Goal: Information Seeking & Learning: Learn about a topic

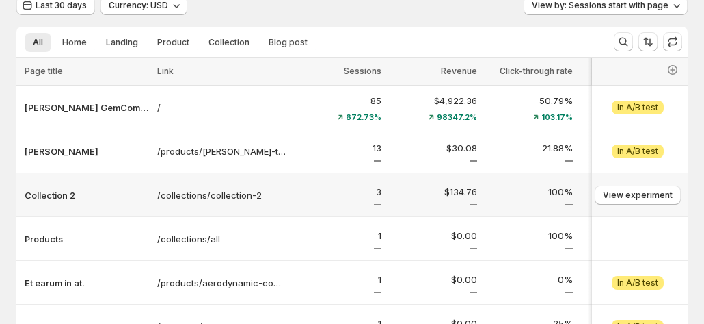
scroll to position [68, 0]
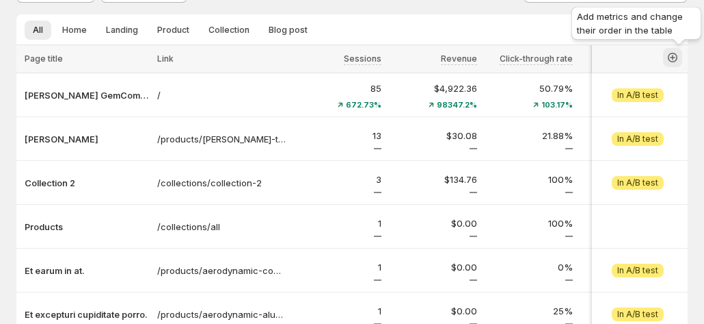
click at [676, 58] on icon "button" at bounding box center [672, 57] width 5 height 5
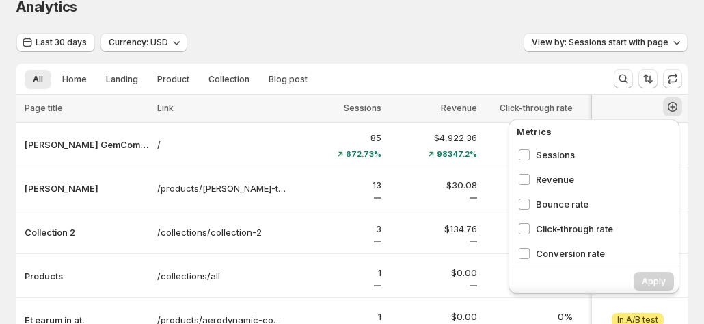
scroll to position [0, 0]
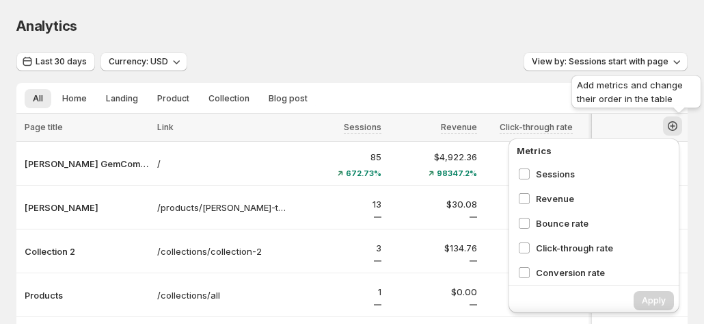
click at [672, 127] on button "button" at bounding box center [672, 125] width 19 height 19
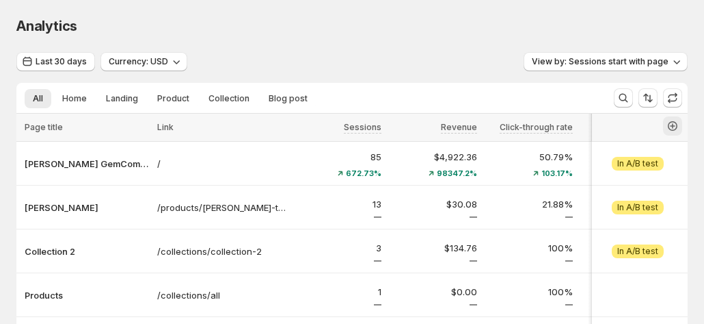
click at [672, 128] on button "button" at bounding box center [672, 125] width 19 height 19
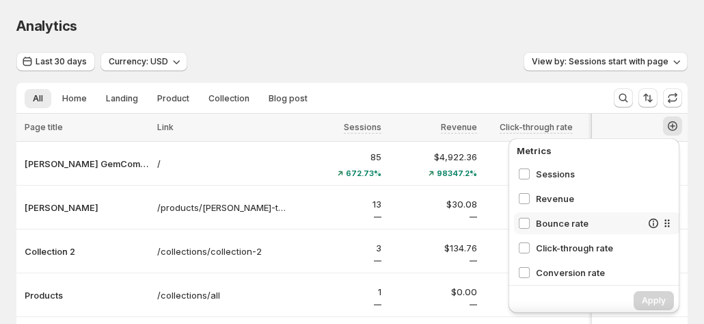
click at [539, 225] on span "Bounce rate" at bounding box center [588, 223] width 105 height 14
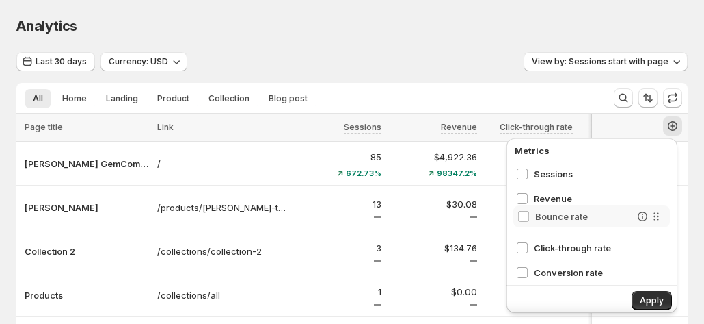
scroll to position [0, 7]
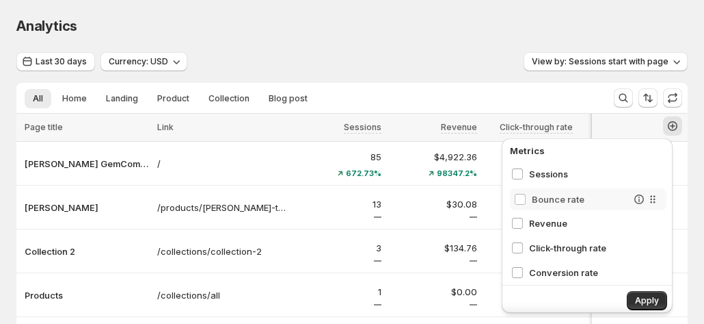
drag, startPoint x: 659, startPoint y: 222, endPoint x: 652, endPoint y: 194, distance: 28.7
click at [652, 194] on div "Sessions Revenue Bounce rate Click-through rate Conversion rate Avg time on pag…" at bounding box center [590, 221] width 167 height 116
drag, startPoint x: 642, startPoint y: 199, endPoint x: 642, endPoint y: 247, distance: 47.9
click at [642, 247] on div "Sessions Bounce rate Revenue Click-through rate Conversion rate Avg time on pag…" at bounding box center [590, 221] width 167 height 116
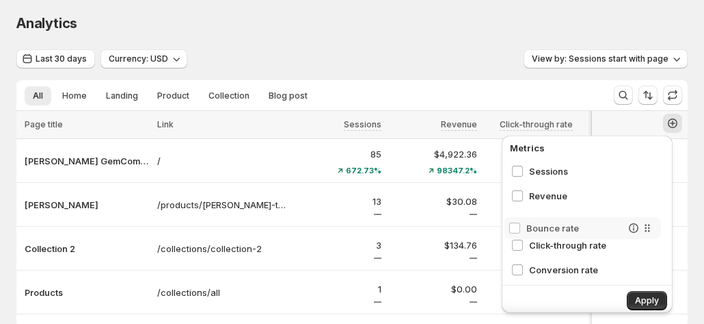
drag, startPoint x: 644, startPoint y: 248, endPoint x: 648, endPoint y: 225, distance: 23.5
click at [648, 225] on div "Sessions Revenue Click-through rate Bounce rate Conversion rate Avg time on pag…" at bounding box center [590, 219] width 167 height 119
click at [375, 31] on div "Analytics" at bounding box center [352, 23] width 672 height 19
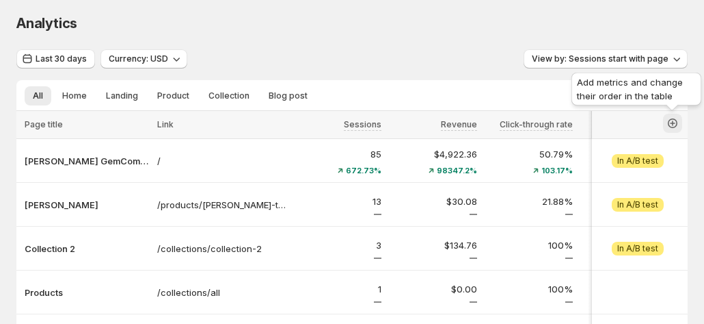
click at [670, 120] on icon "button" at bounding box center [673, 123] width 14 height 14
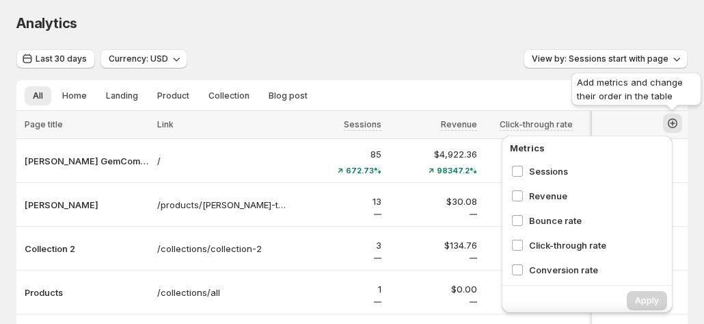
click at [670, 120] on icon "button" at bounding box center [673, 123] width 14 height 14
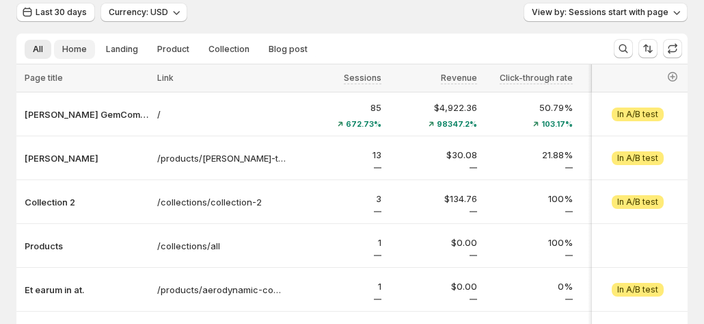
scroll to position [68, 7]
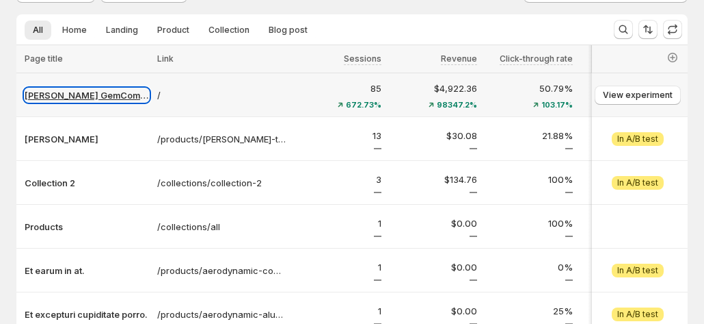
click at [29, 98] on p "Tanya GemCommerce" at bounding box center [87, 95] width 124 height 14
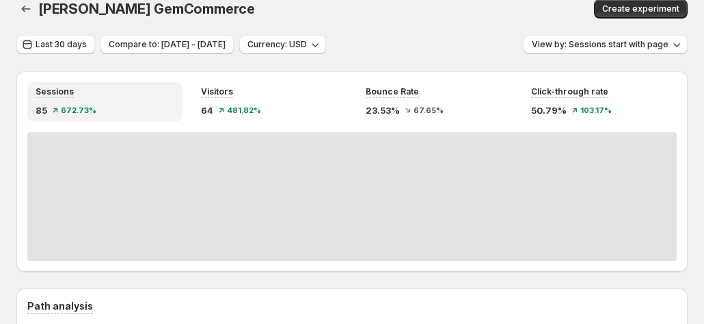
scroll to position [0, 7]
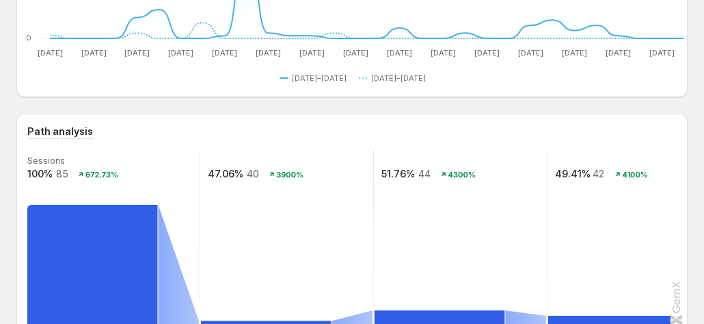
scroll to position [274, 0]
